Goal: Task Accomplishment & Management: Complete application form

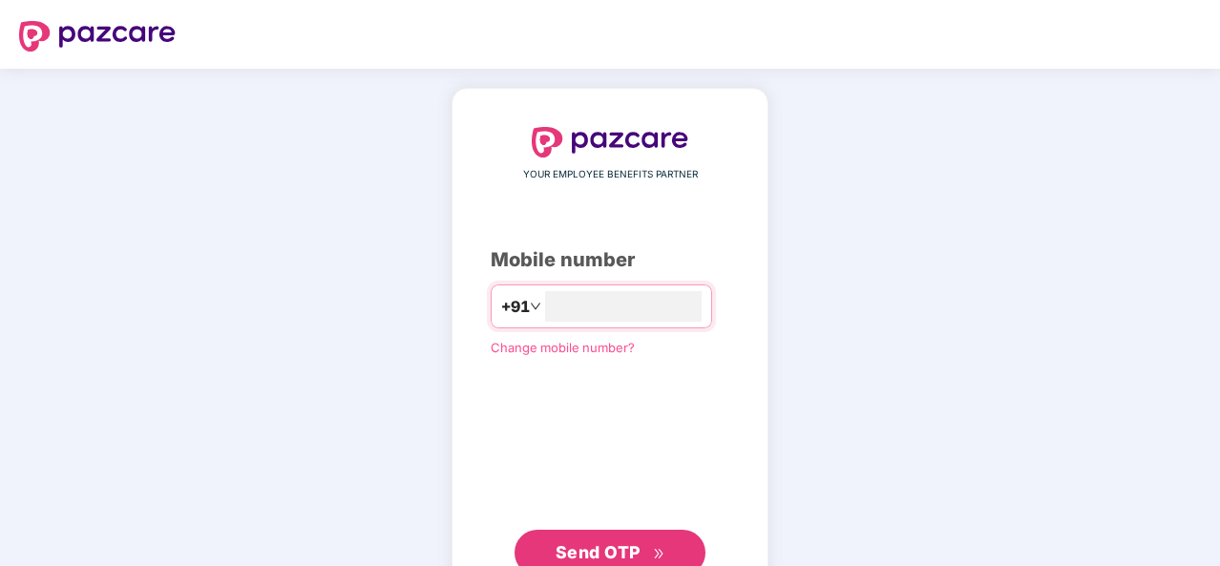
scroll to position [65, 0]
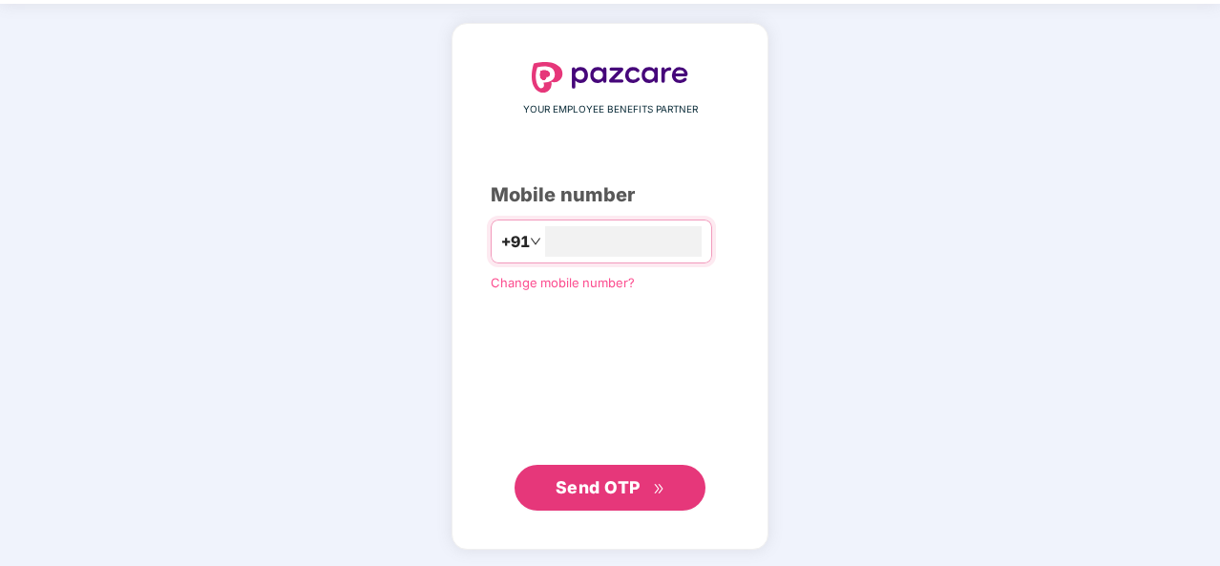
type input "**********"
click at [595, 494] on span "Send OTP" at bounding box center [598, 486] width 85 height 20
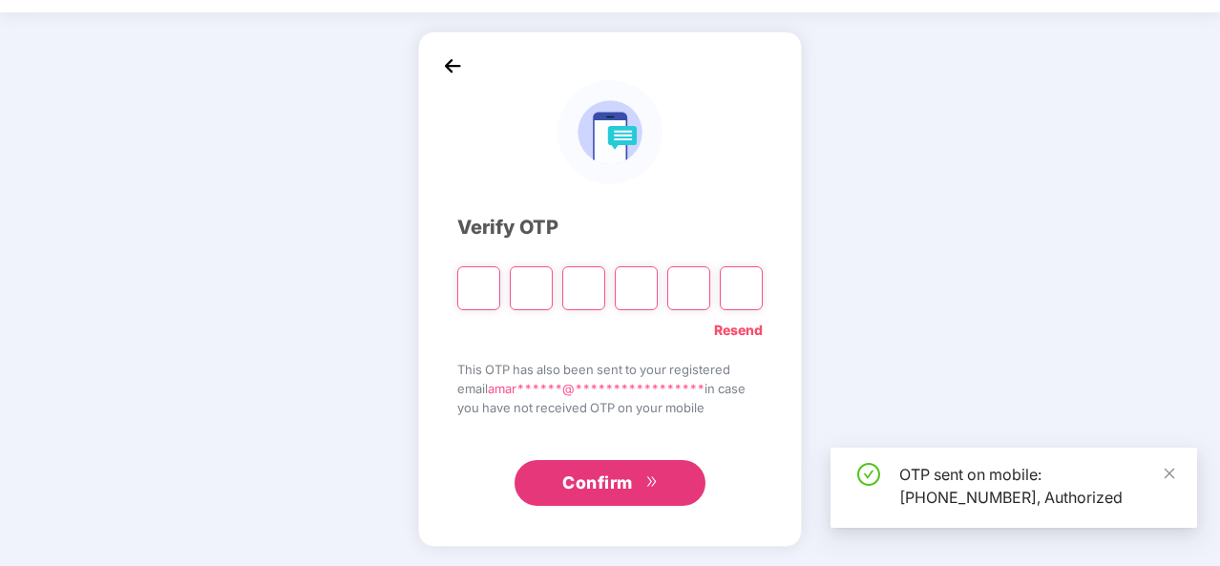
scroll to position [55, 0]
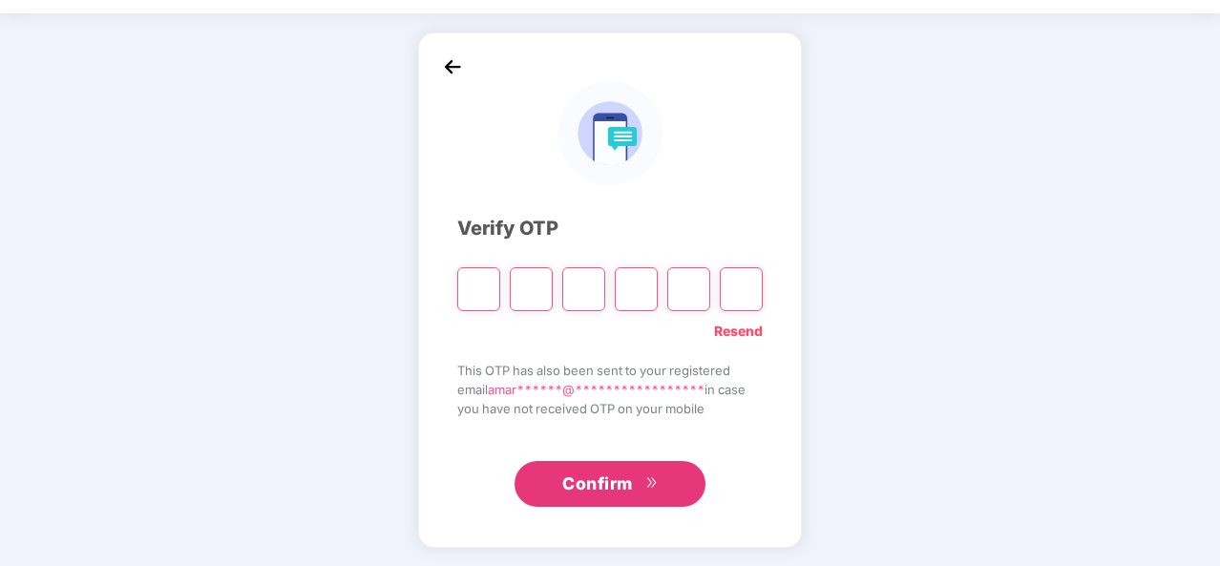
type input "*"
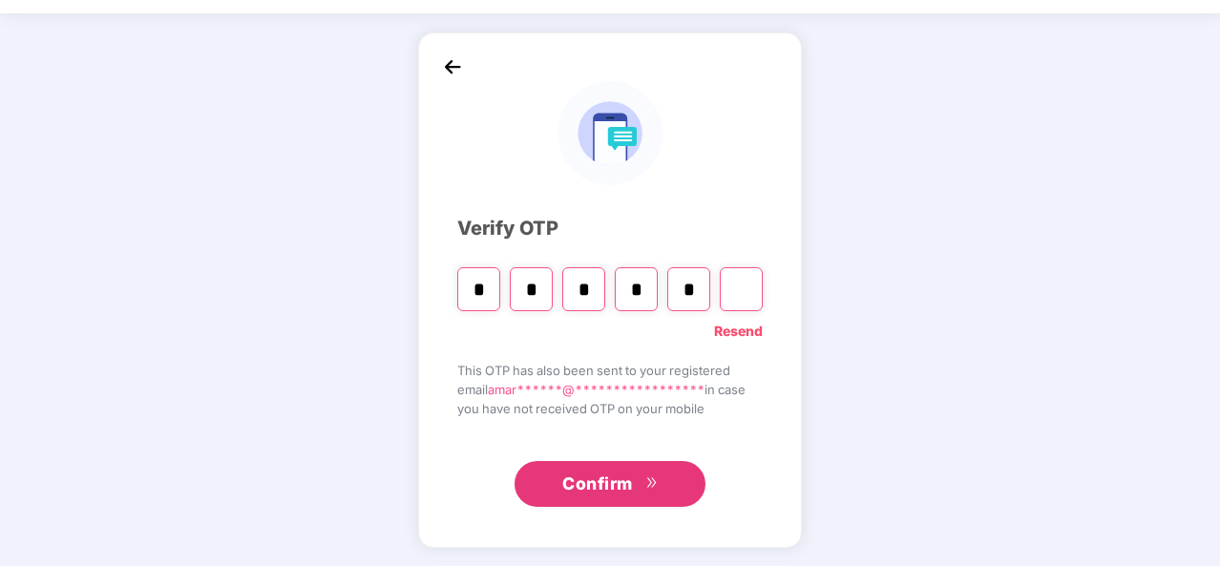
type input "*"
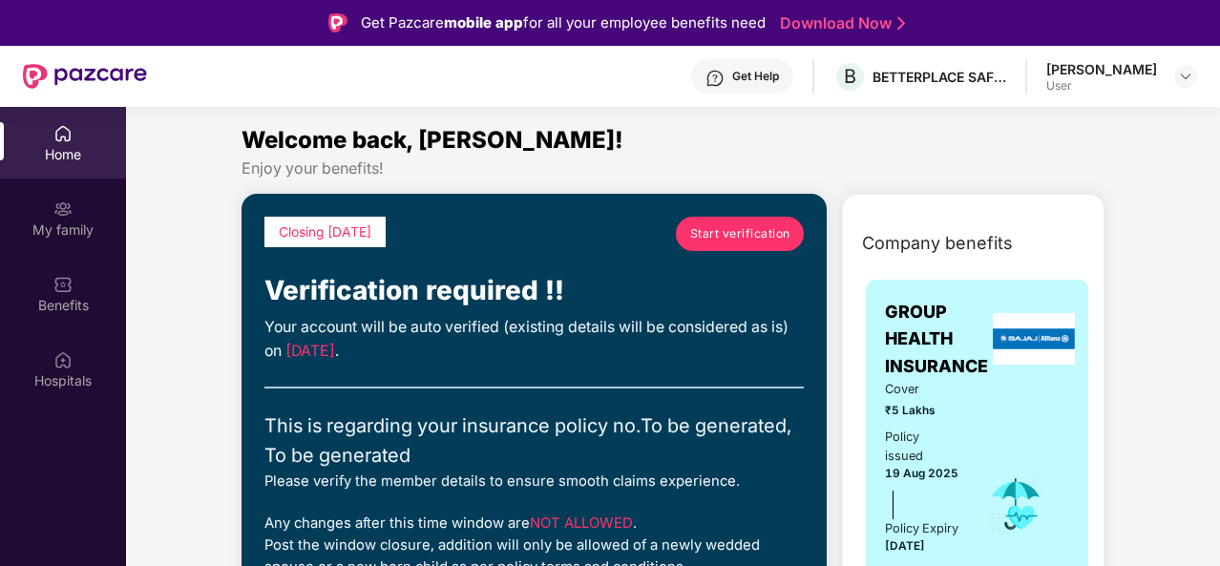
click at [760, 235] on span "Start verification" at bounding box center [740, 233] width 100 height 18
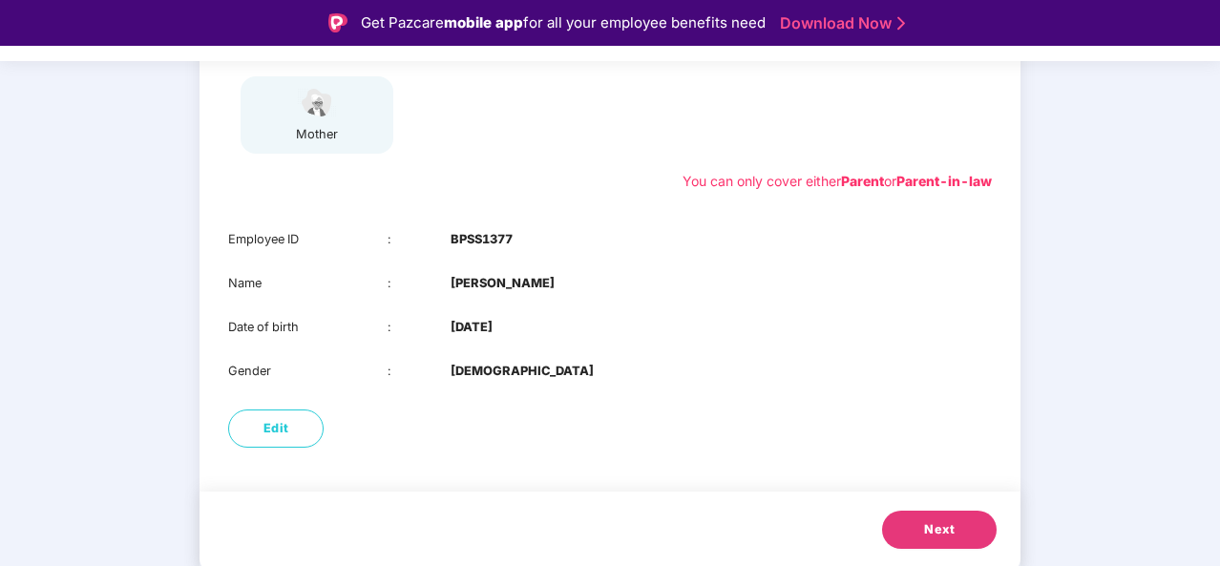
scroll to position [46, 0]
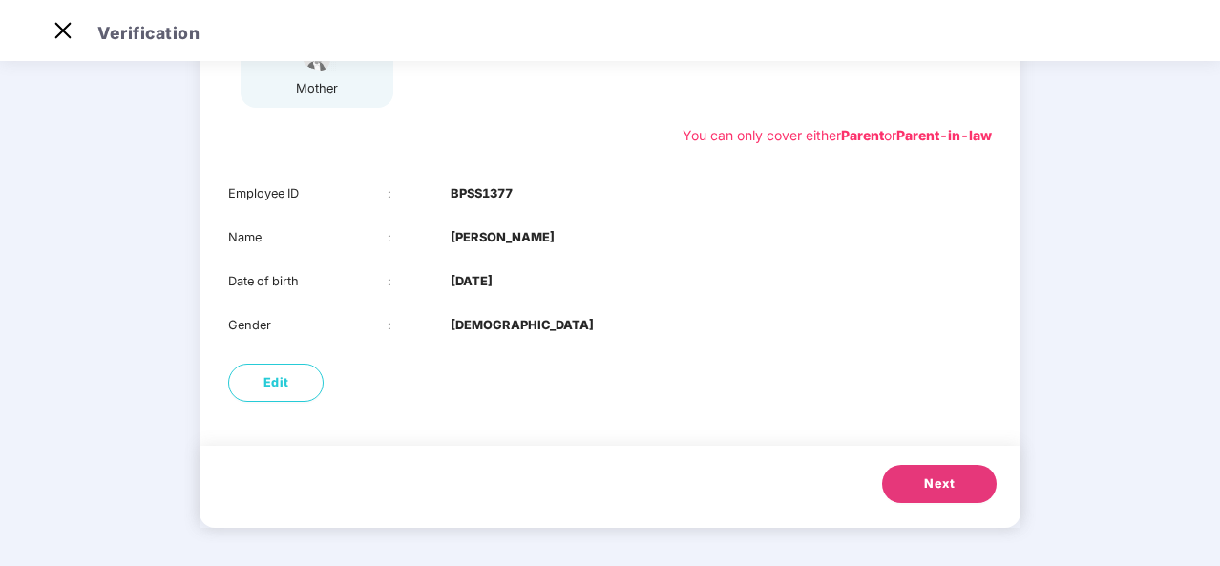
click at [948, 491] on span "Next" at bounding box center [939, 483] width 31 height 19
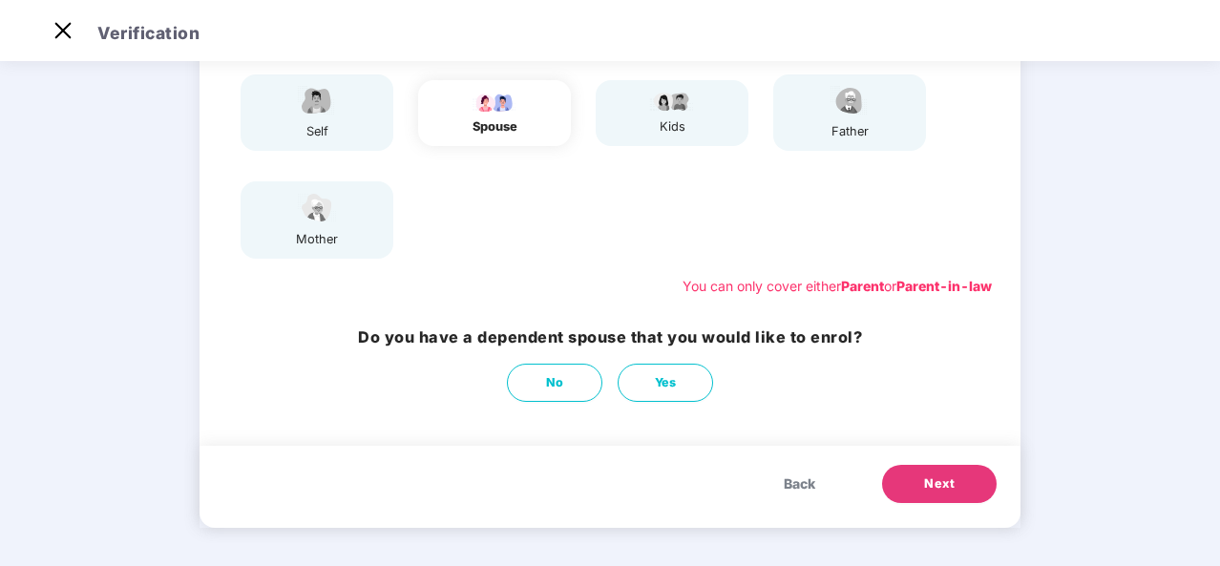
scroll to position [194, 0]
click at [547, 369] on button "No" at bounding box center [554, 383] width 95 height 38
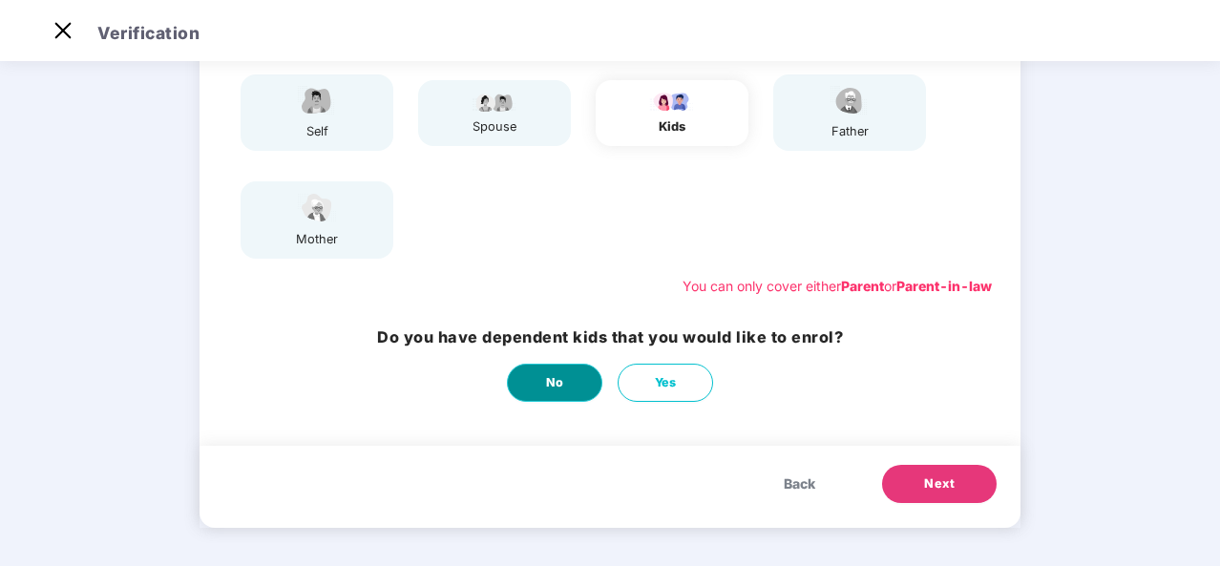
scroll to position [0, 0]
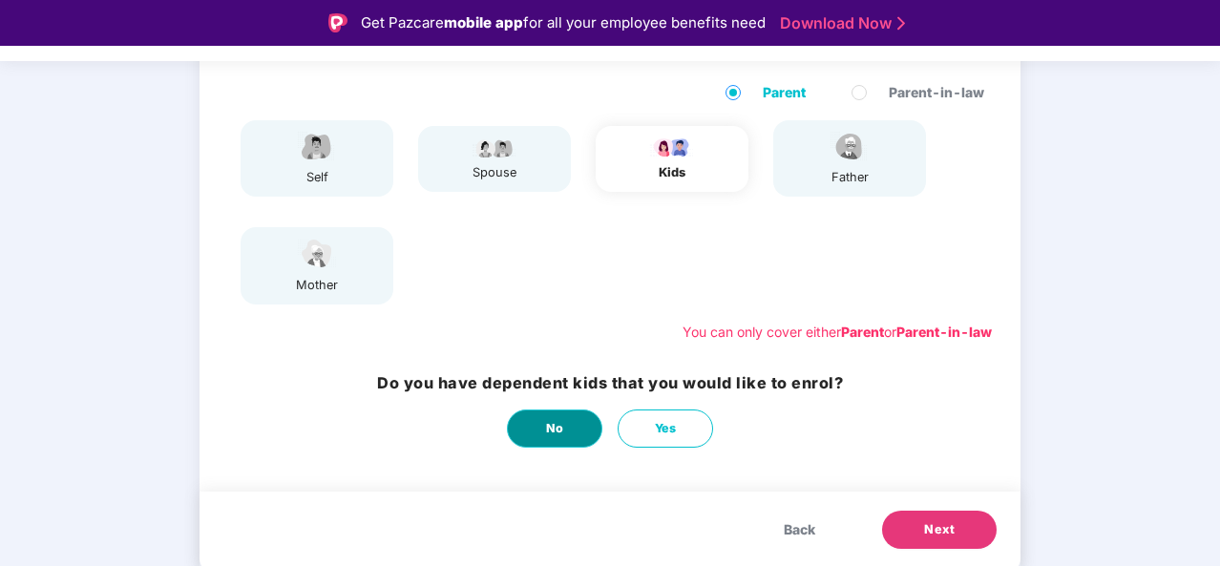
click at [558, 432] on span "No" at bounding box center [555, 428] width 18 height 19
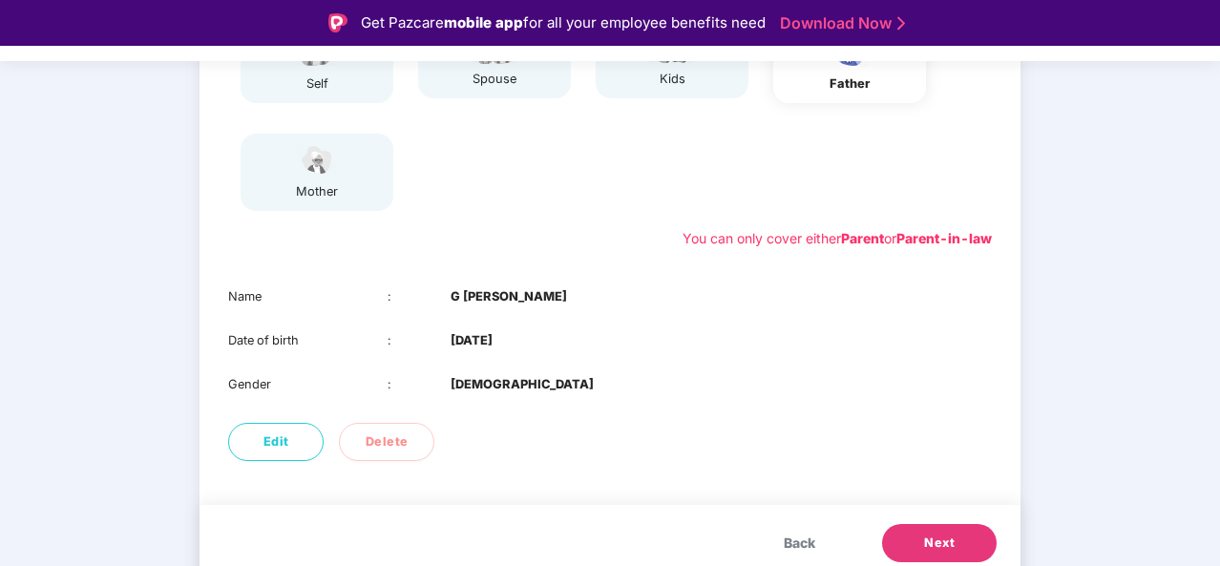
scroll to position [288, 0]
click at [938, 540] on span "Next" at bounding box center [939, 542] width 31 height 19
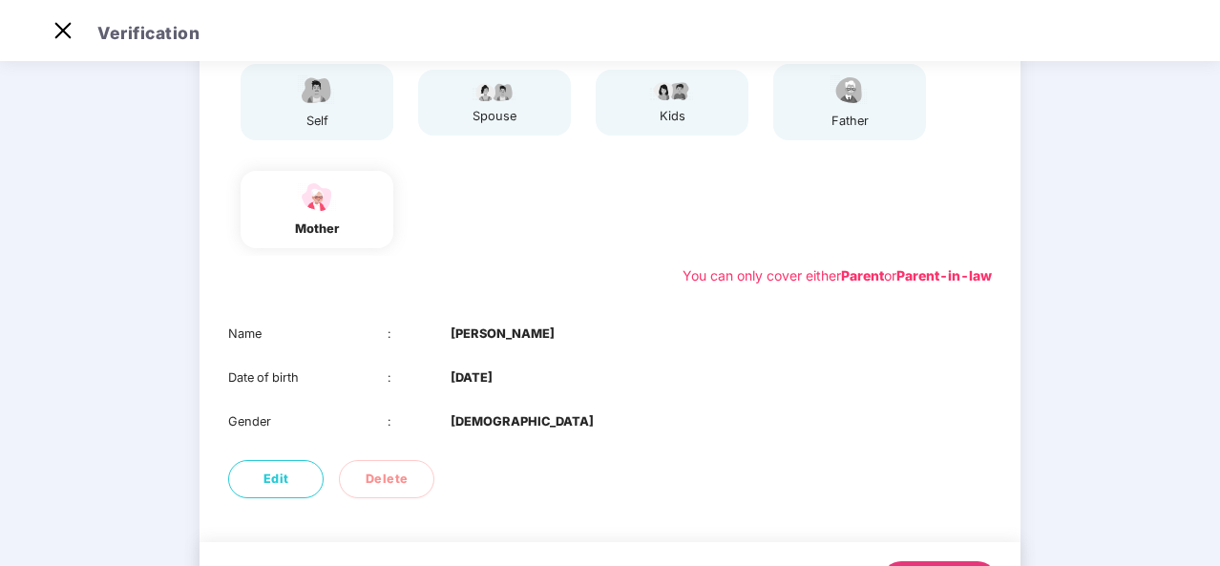
scroll to position [301, 0]
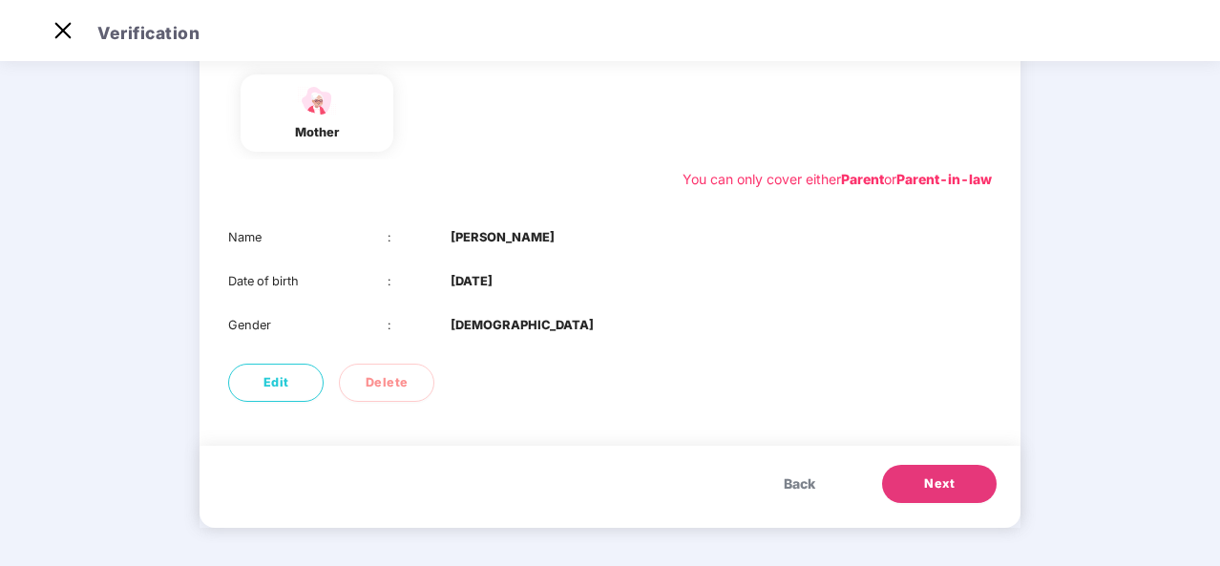
click at [916, 487] on button "Next" at bounding box center [939, 484] width 115 height 38
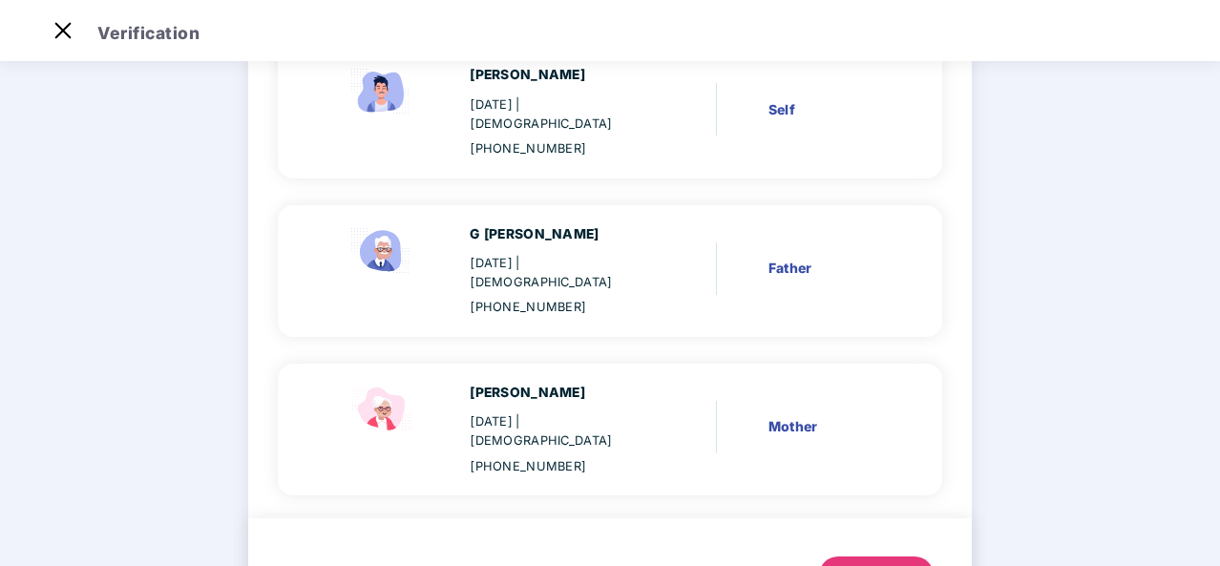
scroll to position [238, 0]
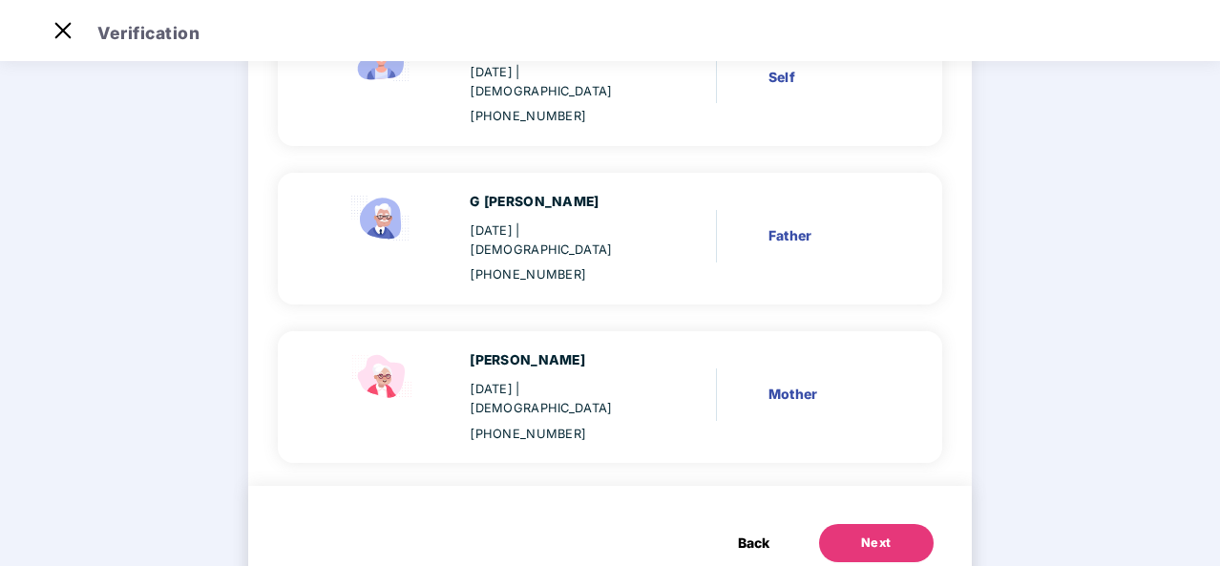
click at [852, 524] on button "Next" at bounding box center [876, 543] width 115 height 38
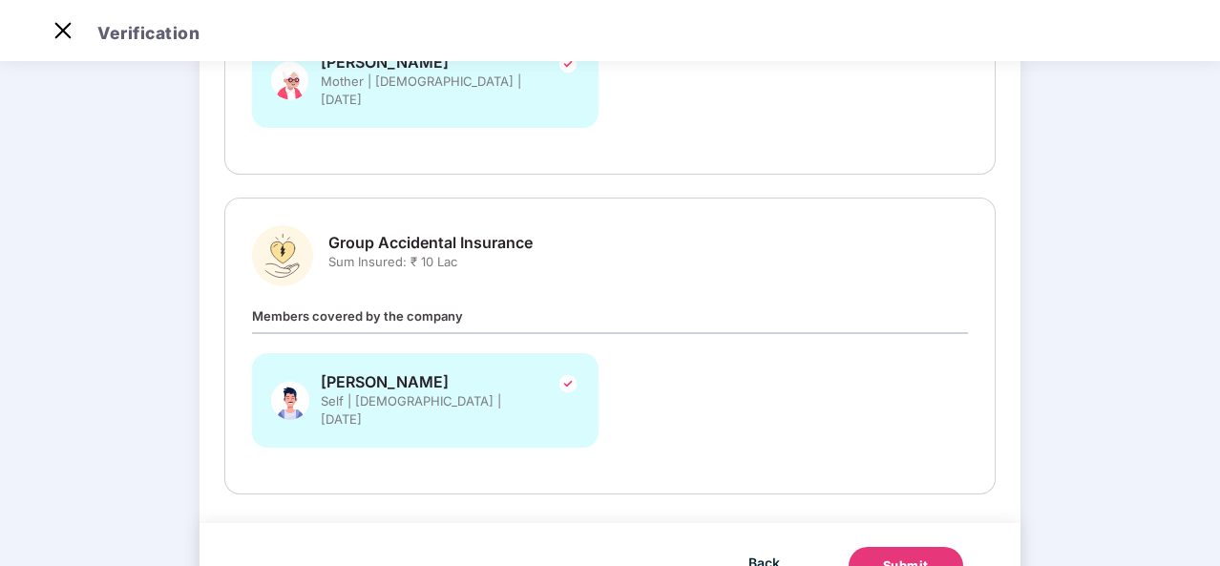
scroll to position [545, 0]
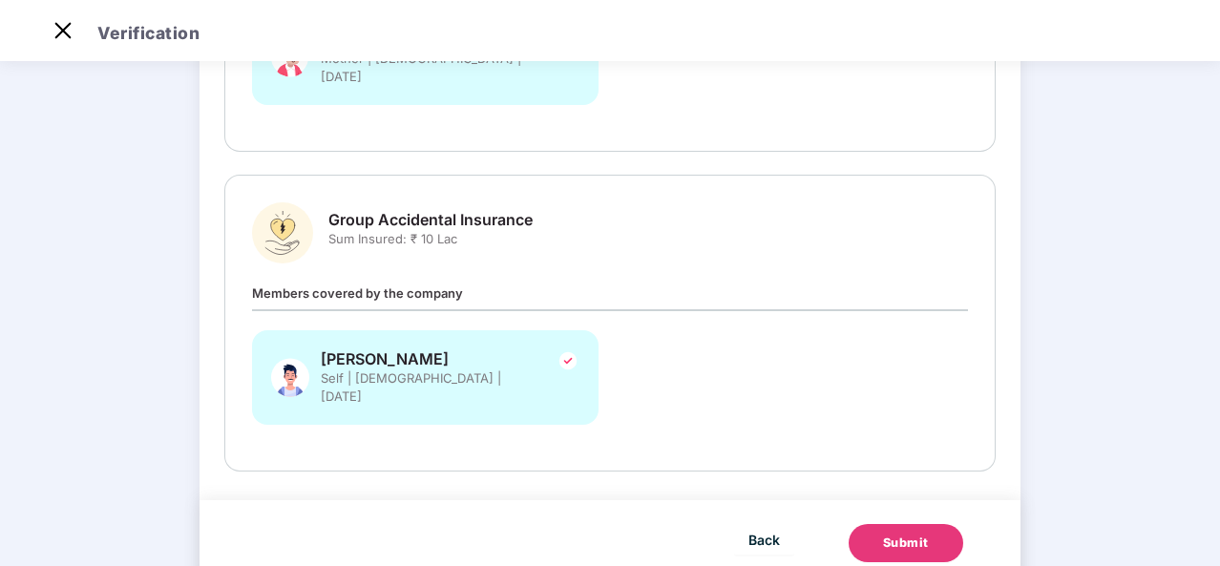
click at [877, 524] on button "Submit" at bounding box center [906, 543] width 115 height 38
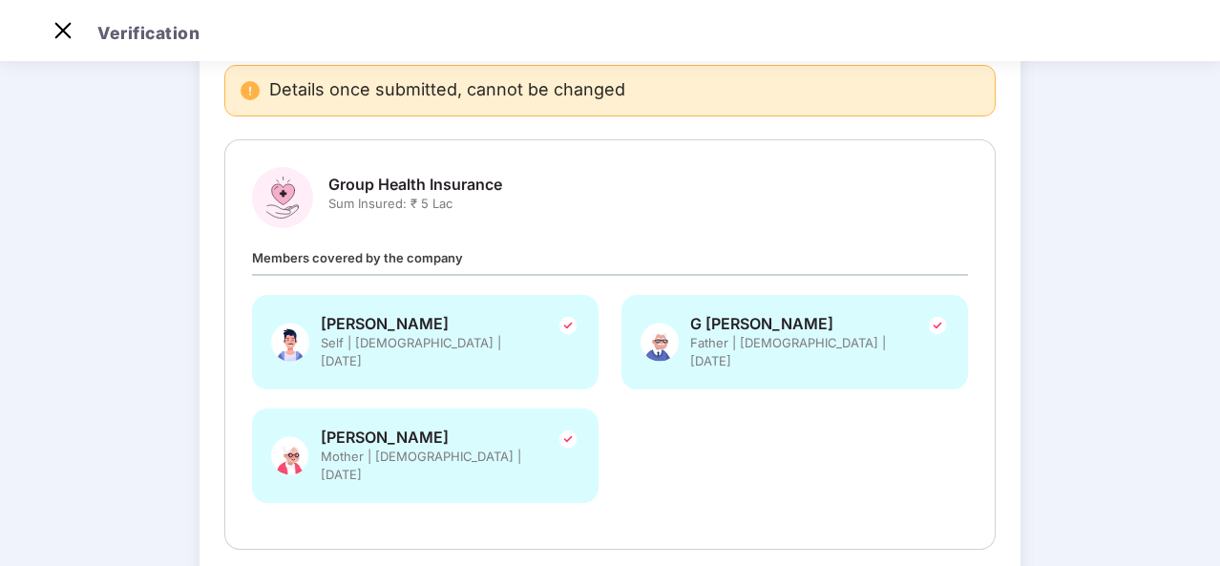
scroll to position [146, 0]
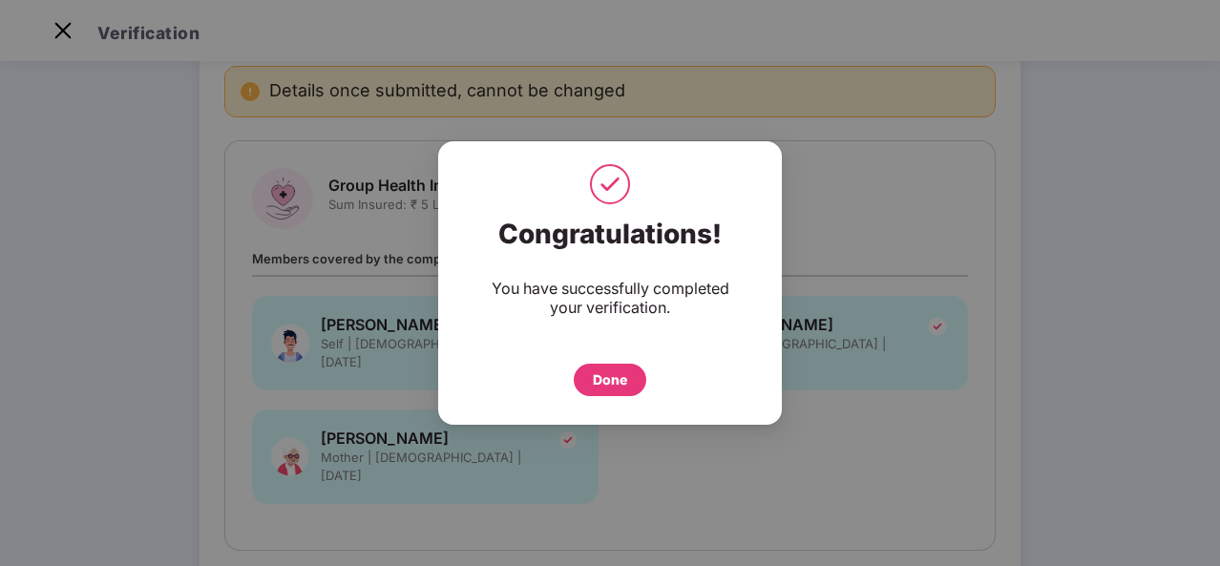
click at [632, 377] on div "Done" at bounding box center [610, 380] width 73 height 32
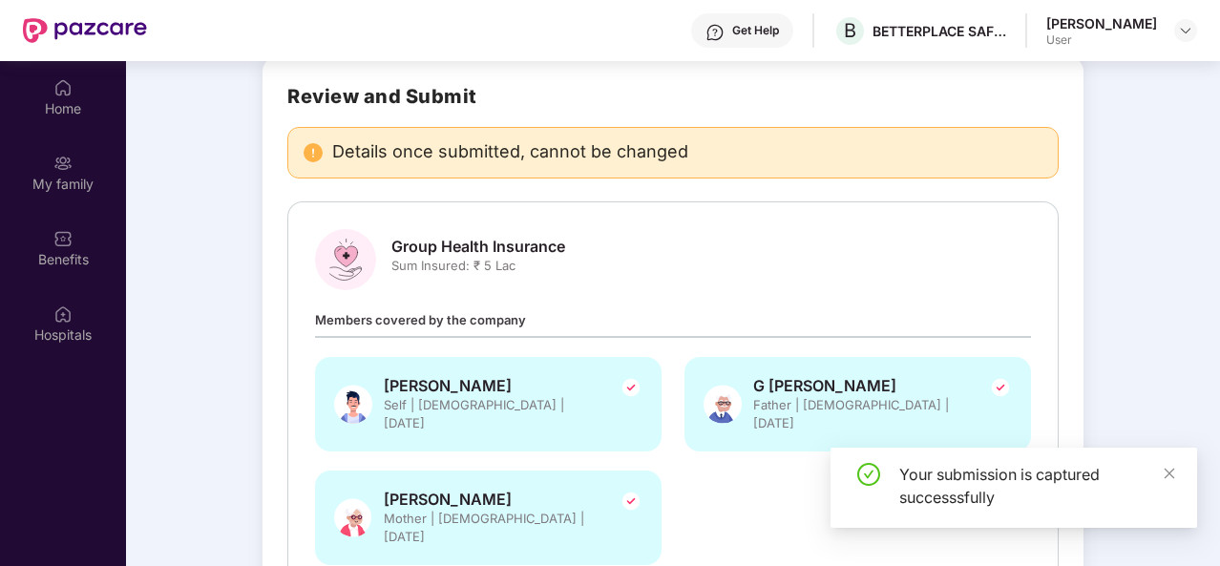
scroll to position [107, 0]
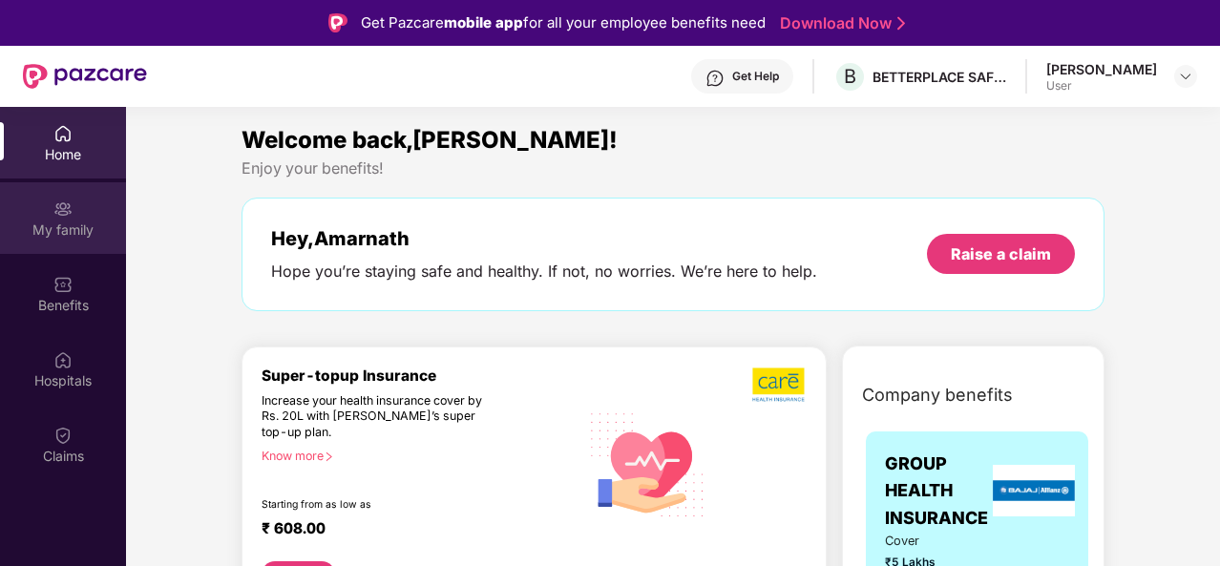
click at [69, 221] on div "My family" at bounding box center [63, 230] width 126 height 19
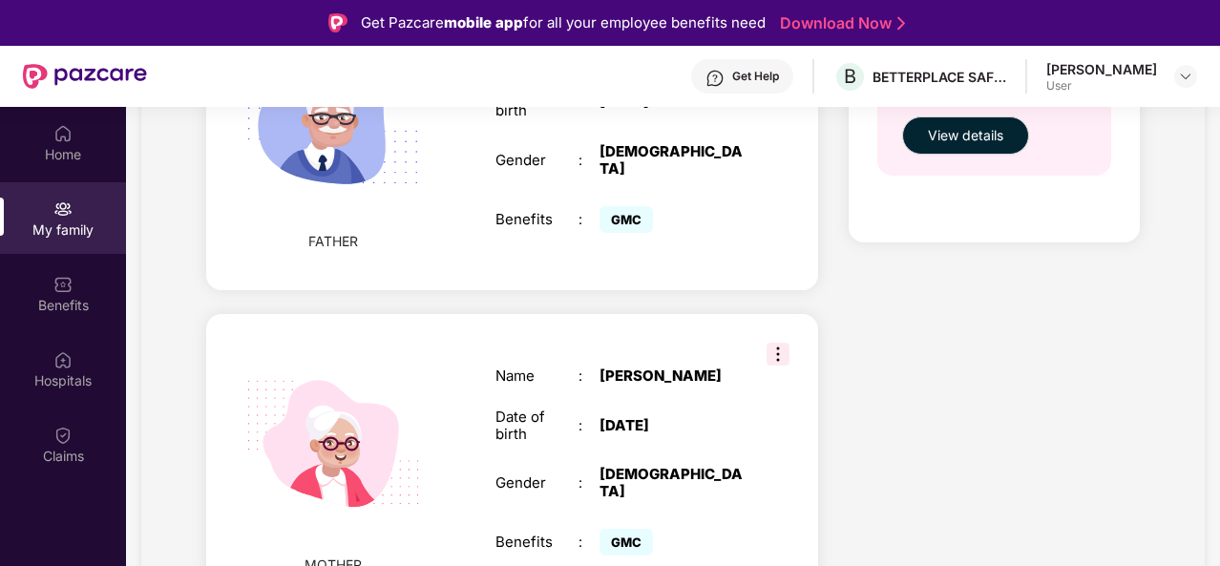
scroll to position [107, 0]
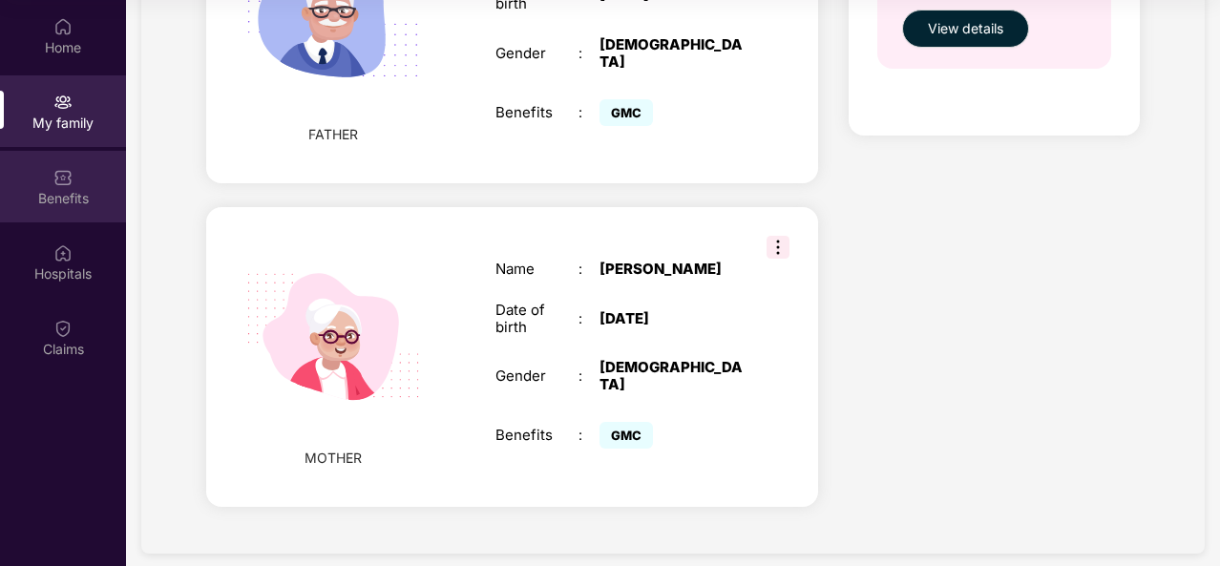
click at [74, 190] on div "Benefits" at bounding box center [63, 198] width 126 height 19
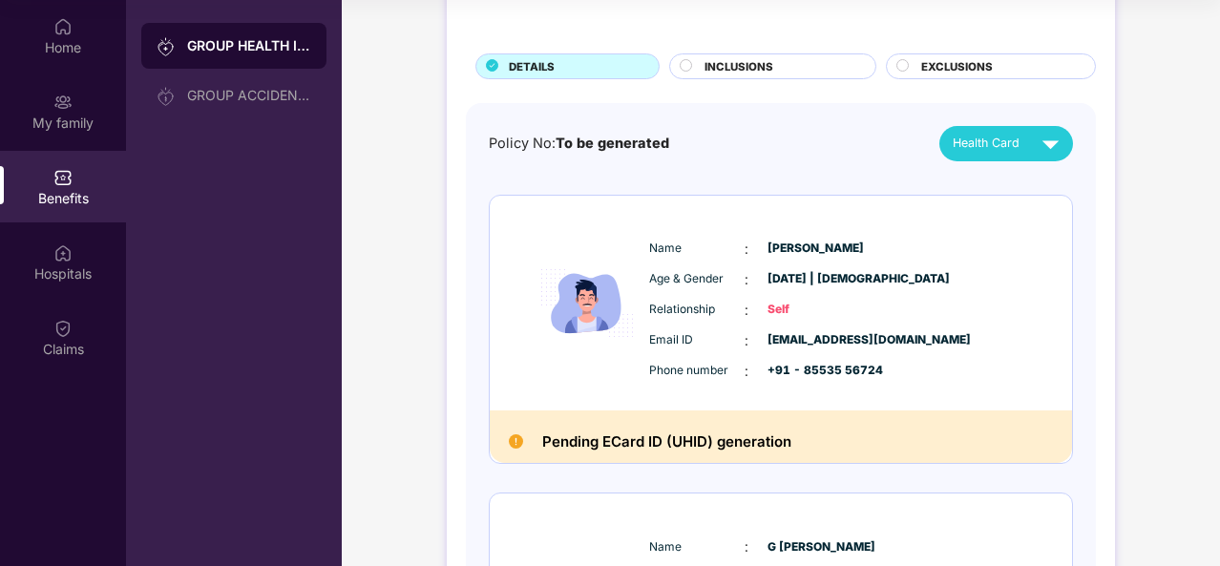
scroll to position [74, 0]
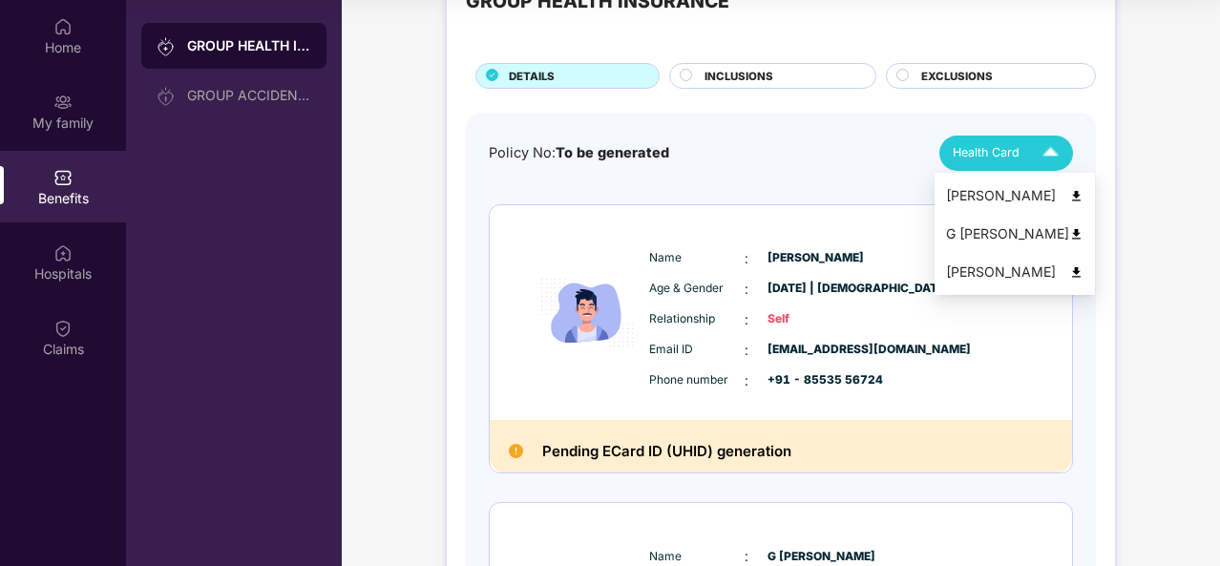
click at [1069, 192] on img at bounding box center [1076, 196] width 14 height 14
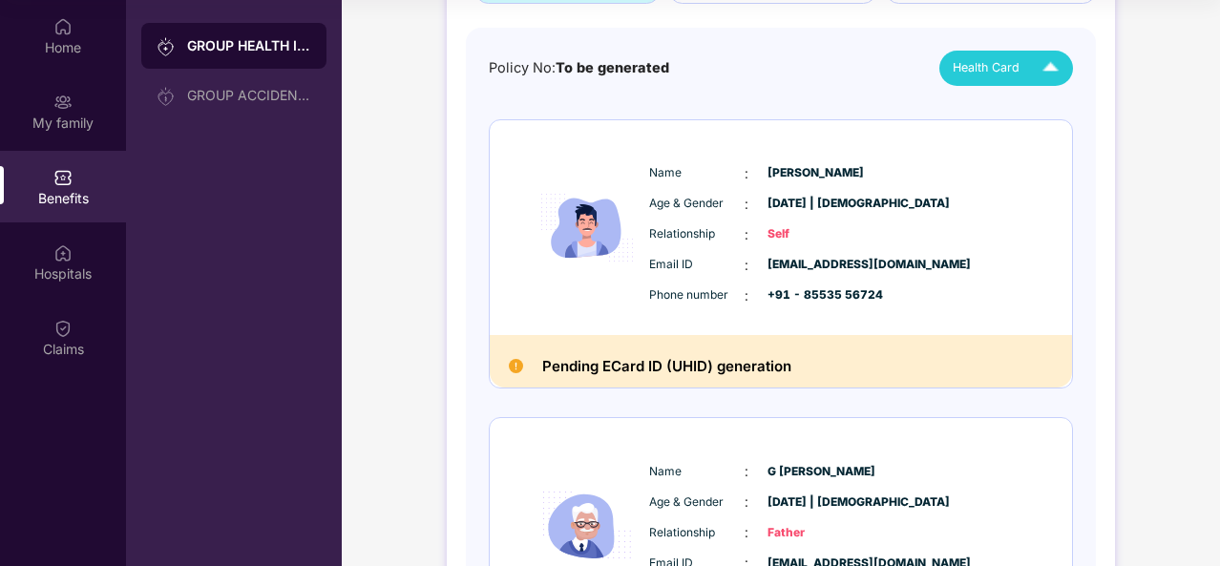
scroll to position [158, 0]
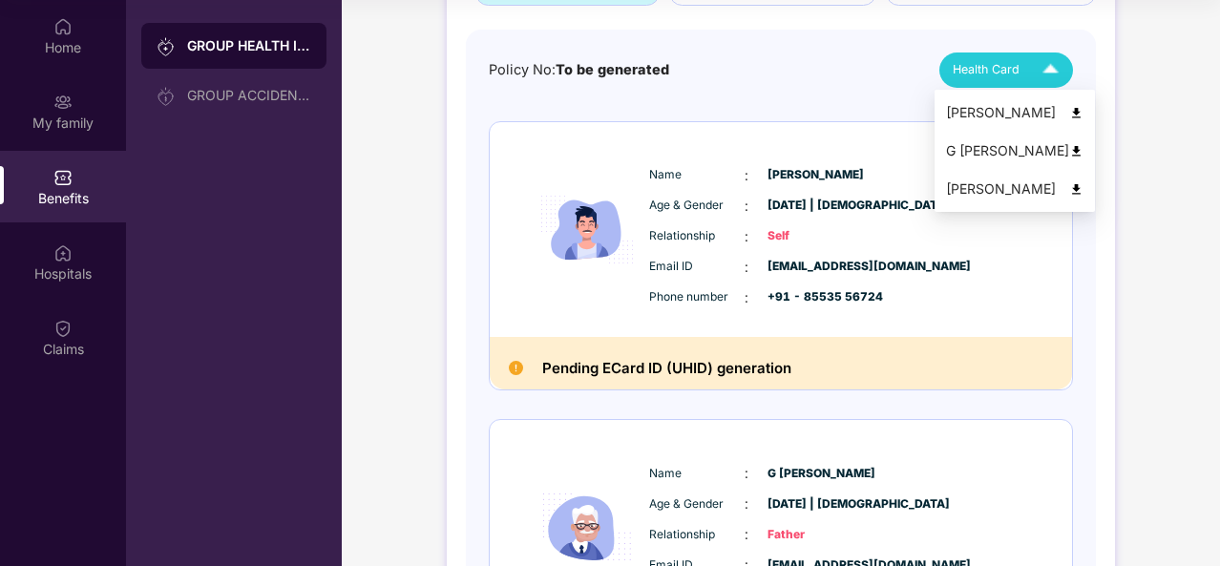
click at [1023, 72] on div "Health Card" at bounding box center [1010, 69] width 115 height 33
click at [1069, 152] on img at bounding box center [1076, 151] width 14 height 14
click at [987, 75] on span "Health Card" at bounding box center [986, 69] width 67 height 19
click at [1069, 188] on img at bounding box center [1076, 189] width 14 height 14
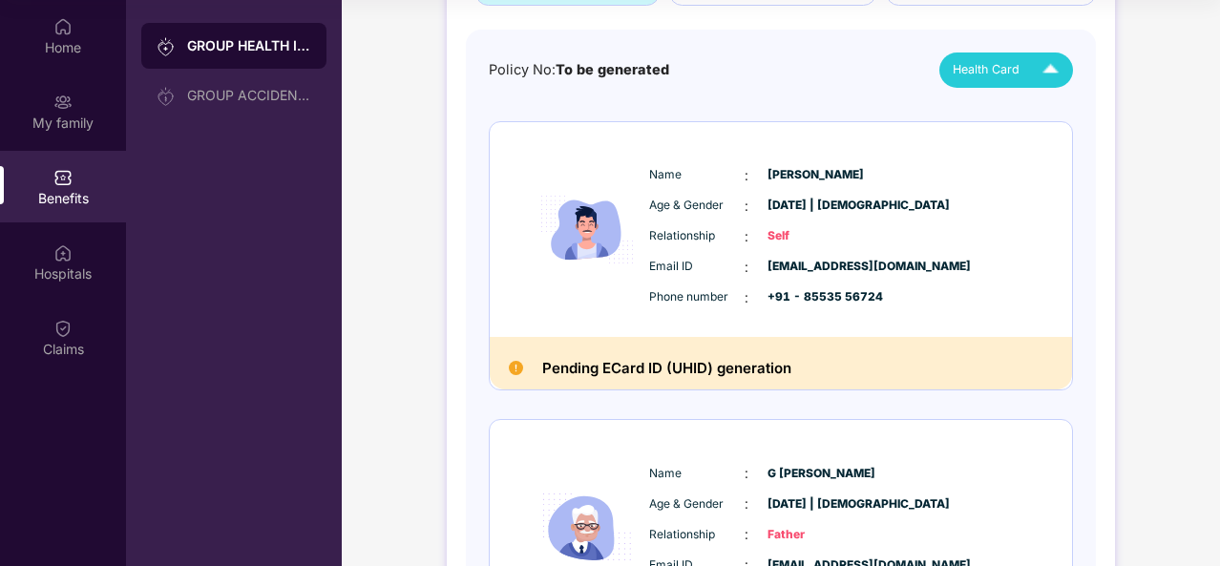
scroll to position [0, 0]
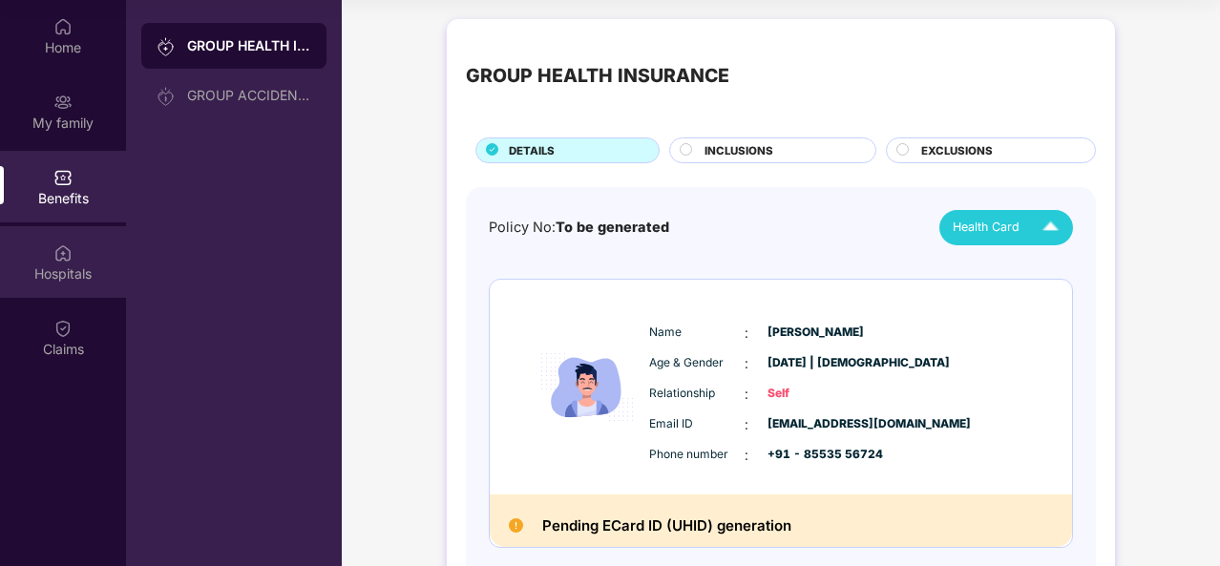
click at [63, 263] on div "Hospitals" at bounding box center [63, 262] width 126 height 72
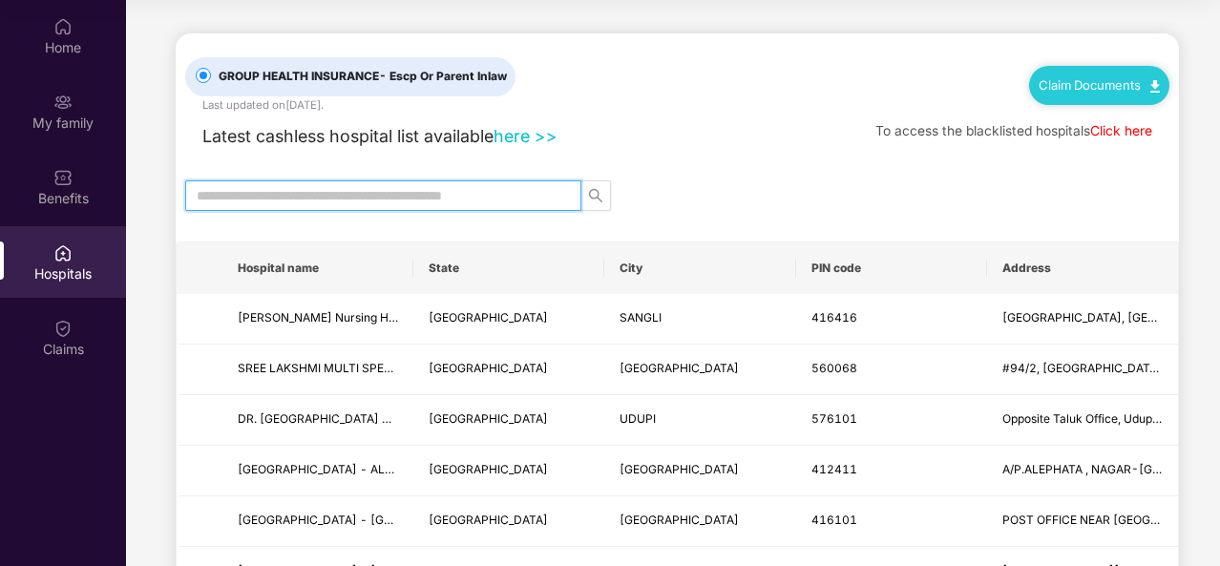
click at [294, 186] on input "text" at bounding box center [376, 195] width 358 height 21
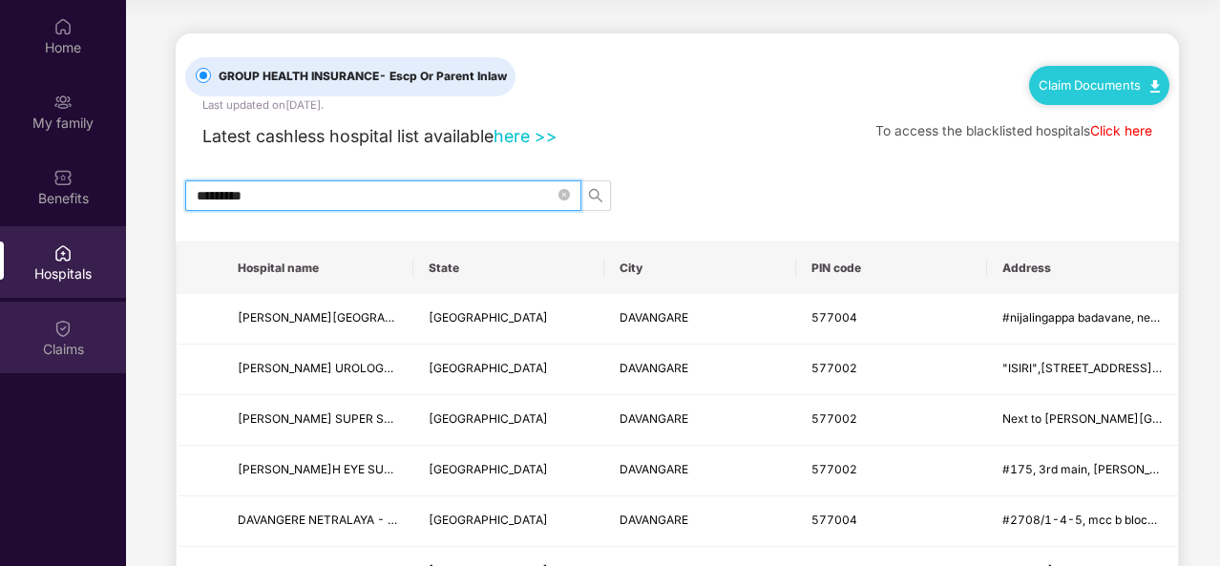
type input "*********"
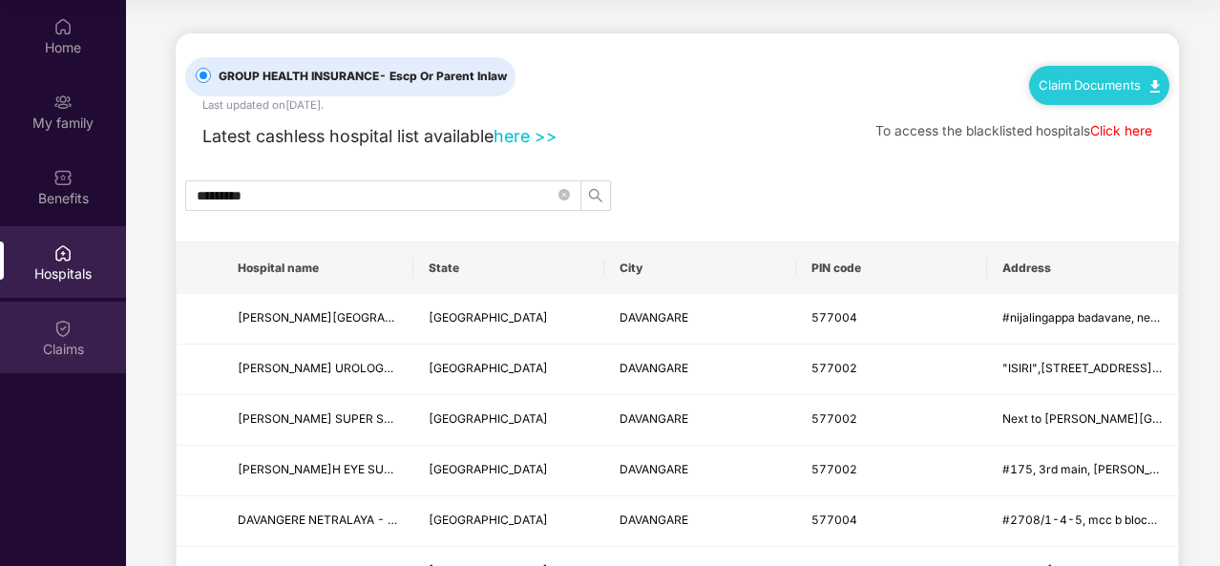
click at [63, 349] on div "Claims" at bounding box center [63, 349] width 126 height 19
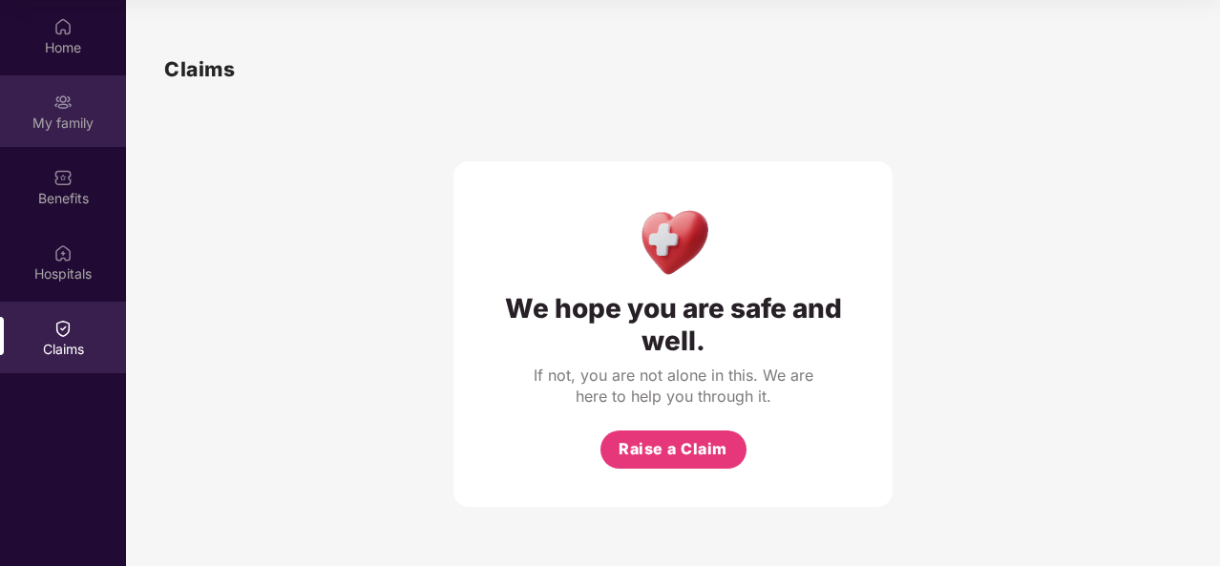
click at [67, 125] on div "My family" at bounding box center [63, 123] width 126 height 19
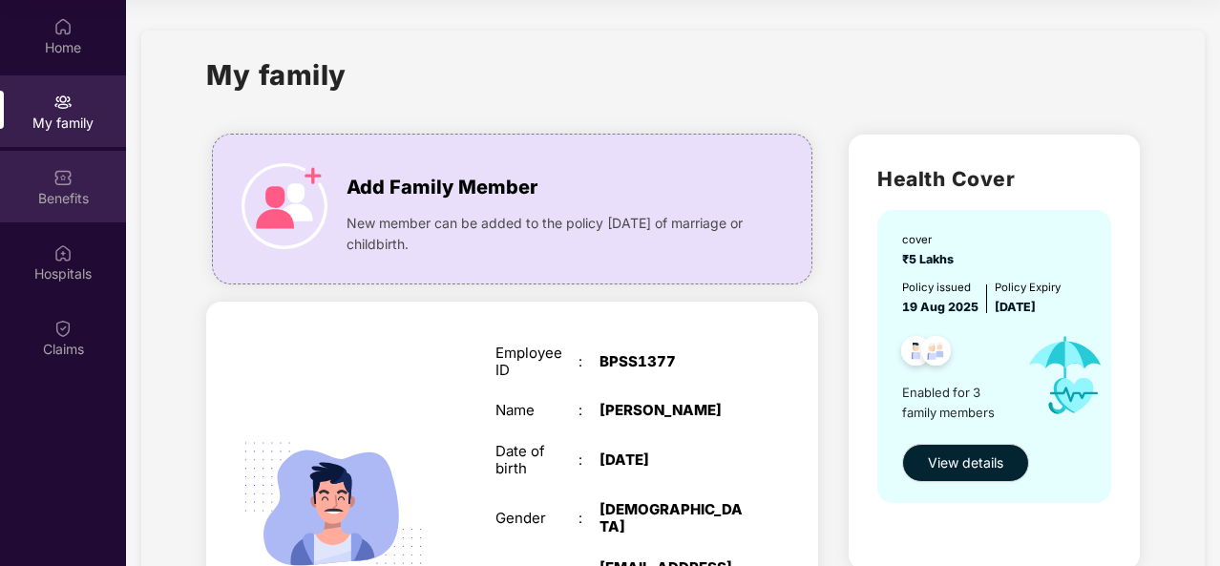
click at [34, 179] on div "Benefits" at bounding box center [63, 187] width 126 height 72
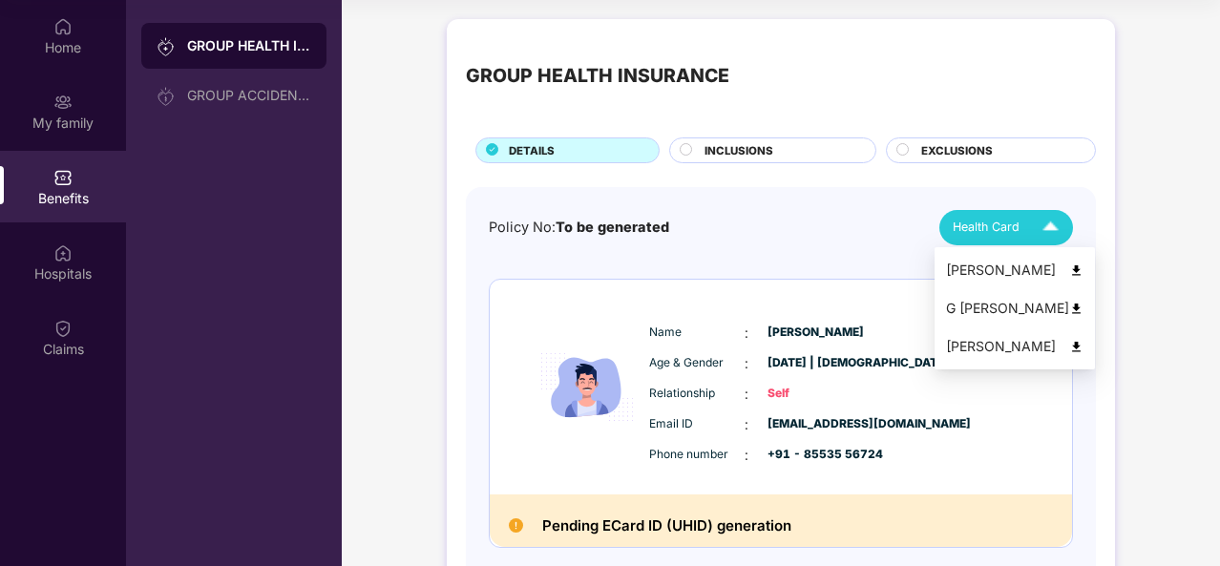
click at [1026, 225] on div "Health Card" at bounding box center [1010, 227] width 115 height 33
click at [1069, 272] on img at bounding box center [1076, 270] width 14 height 14
click at [1034, 241] on img at bounding box center [1050, 227] width 33 height 33
click at [1069, 303] on img at bounding box center [1076, 309] width 14 height 14
click at [1069, 345] on img at bounding box center [1076, 347] width 14 height 14
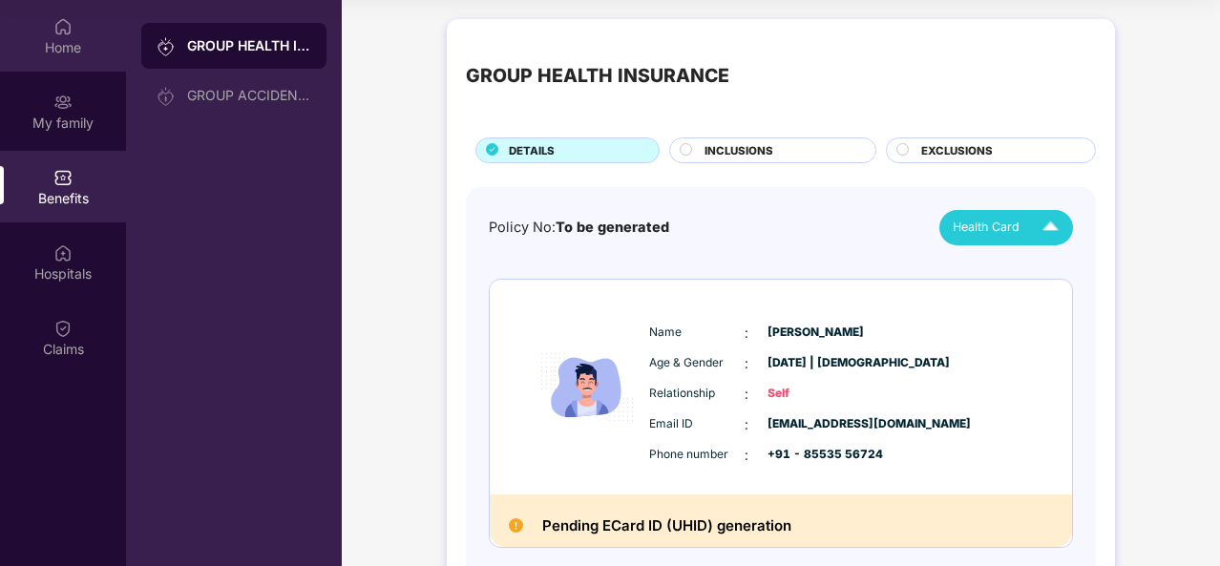
click at [65, 33] on img at bounding box center [62, 26] width 19 height 19
